Goal: Check status: Check status

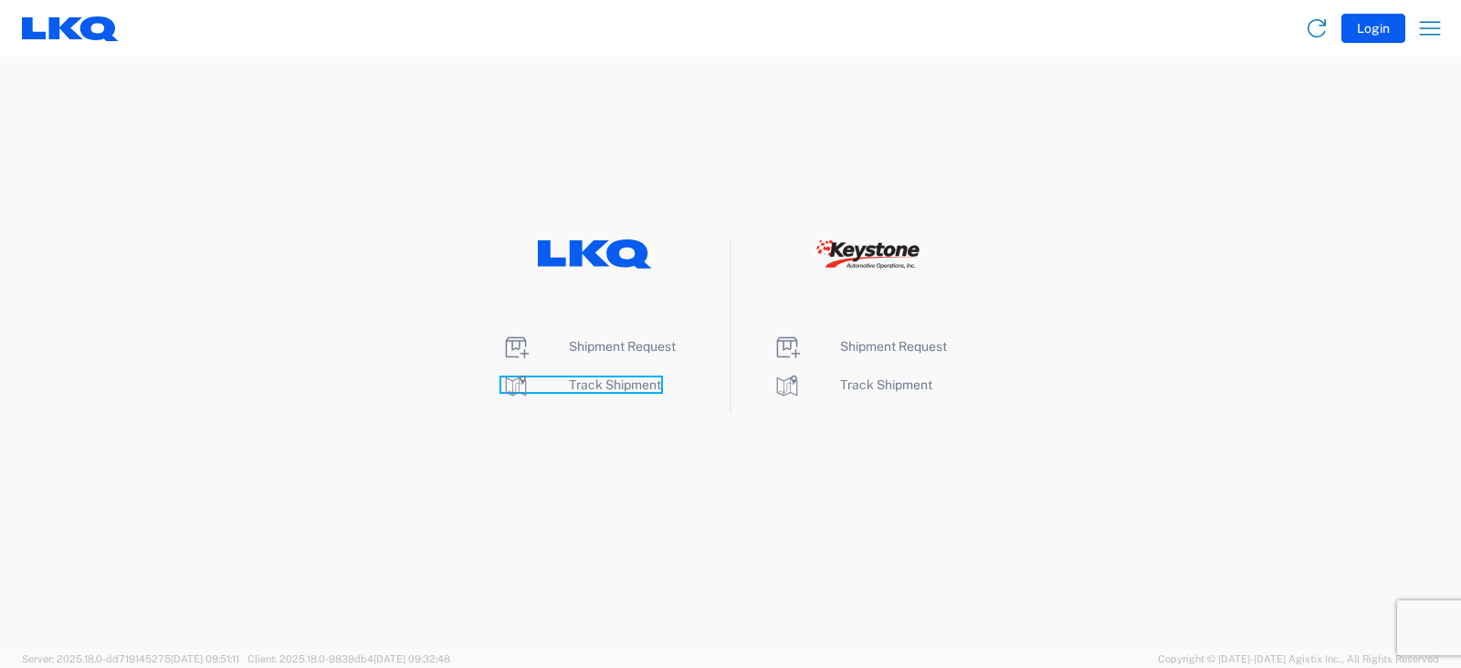
click at [624, 384] on span "Track Shipment" at bounding box center [615, 384] width 92 height 15
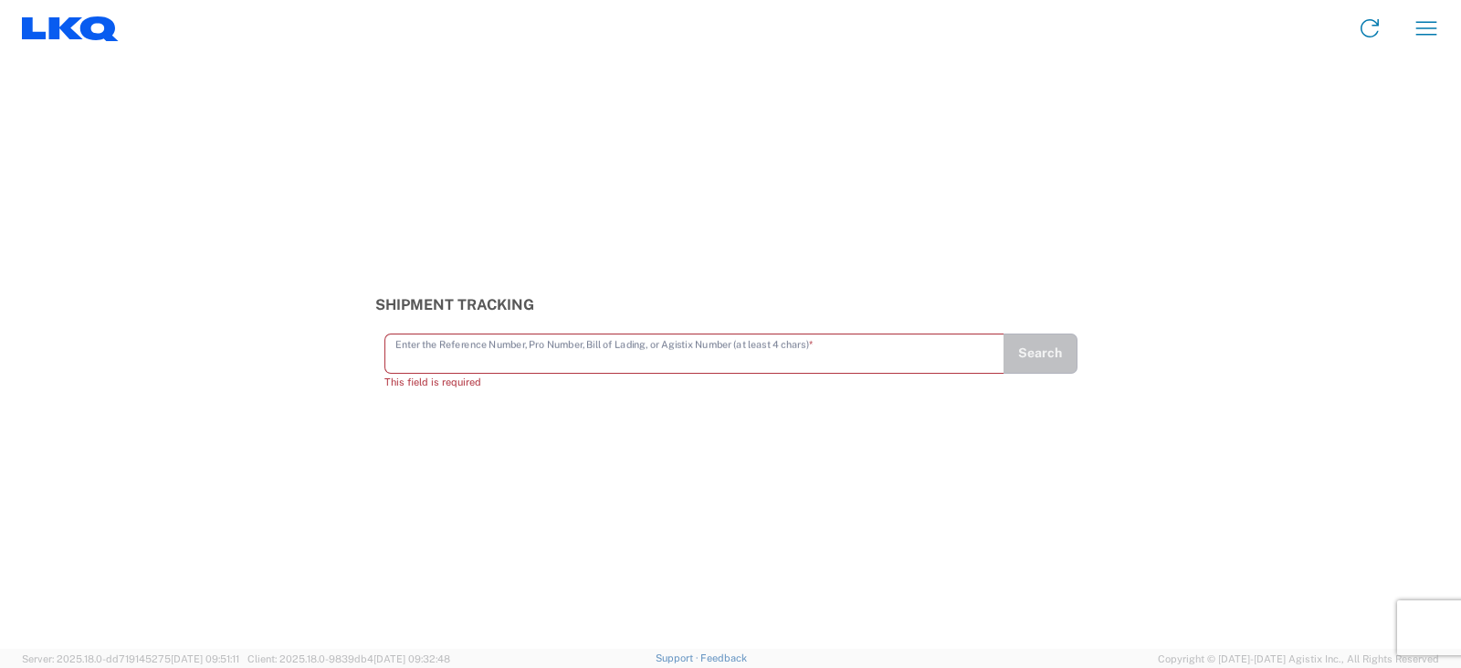
click at [547, 361] on input "text" at bounding box center [694, 352] width 598 height 32
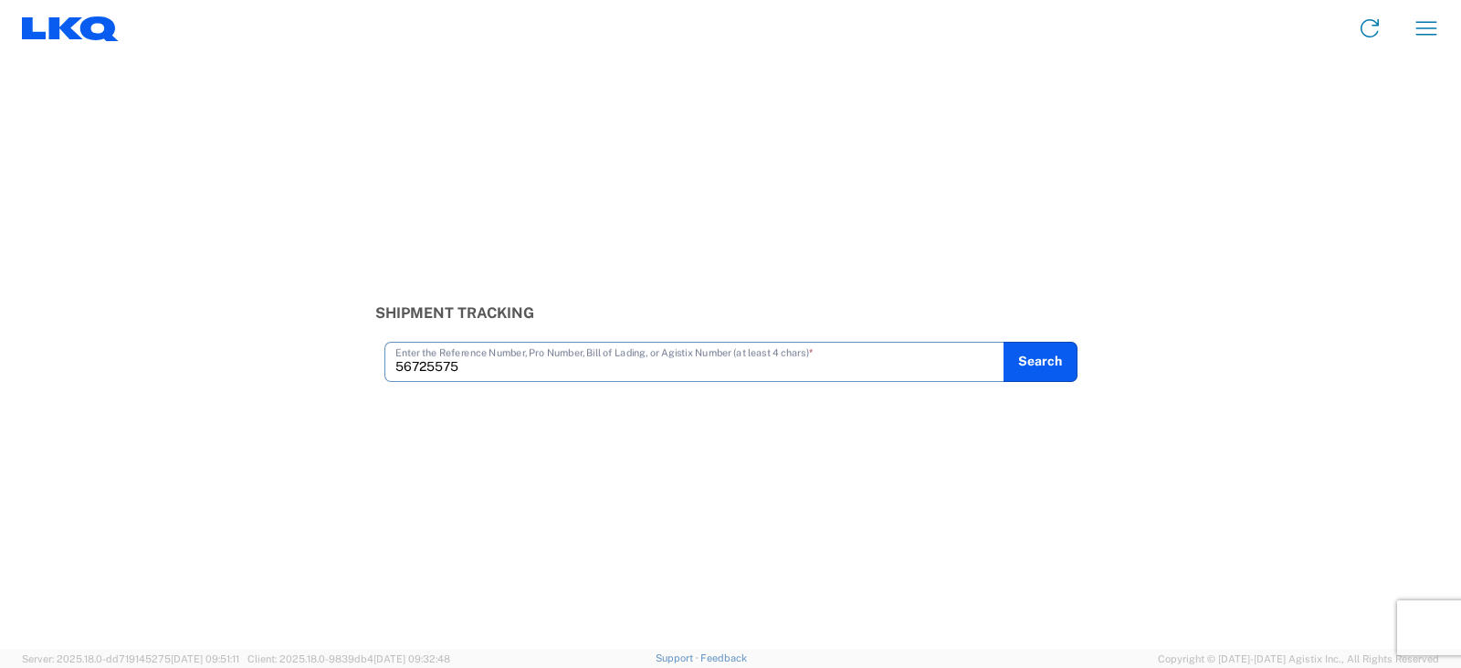
type input "56725575"
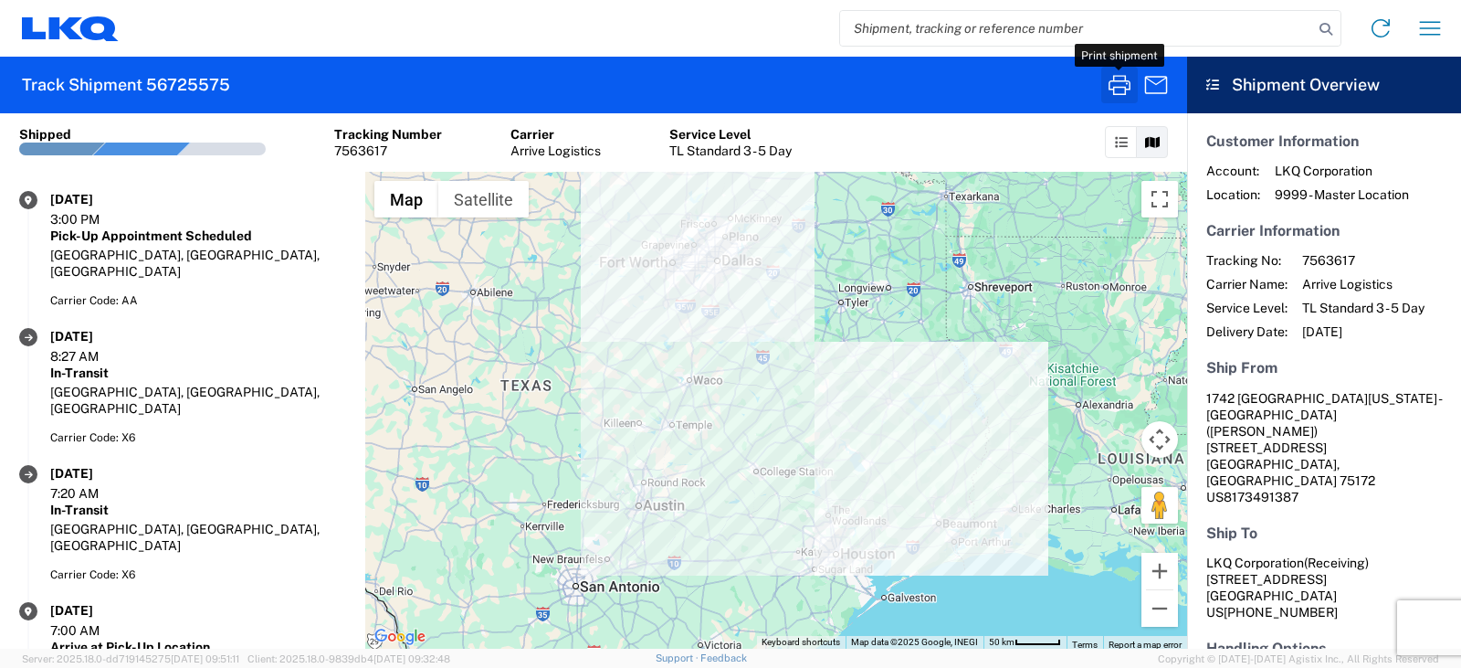
click at [1123, 83] on icon "button" at bounding box center [1119, 84] width 29 height 29
